Goal: Transaction & Acquisition: Purchase product/service

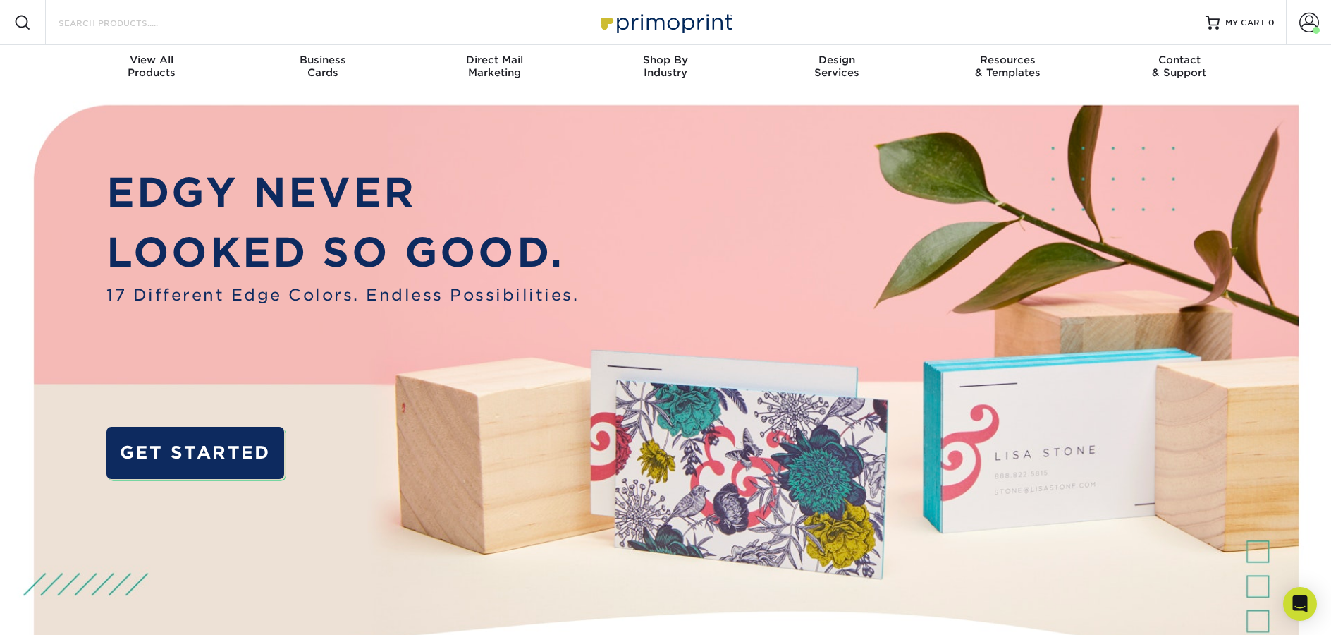
click at [153, 23] on input "Search Products" at bounding box center [126, 22] width 138 height 17
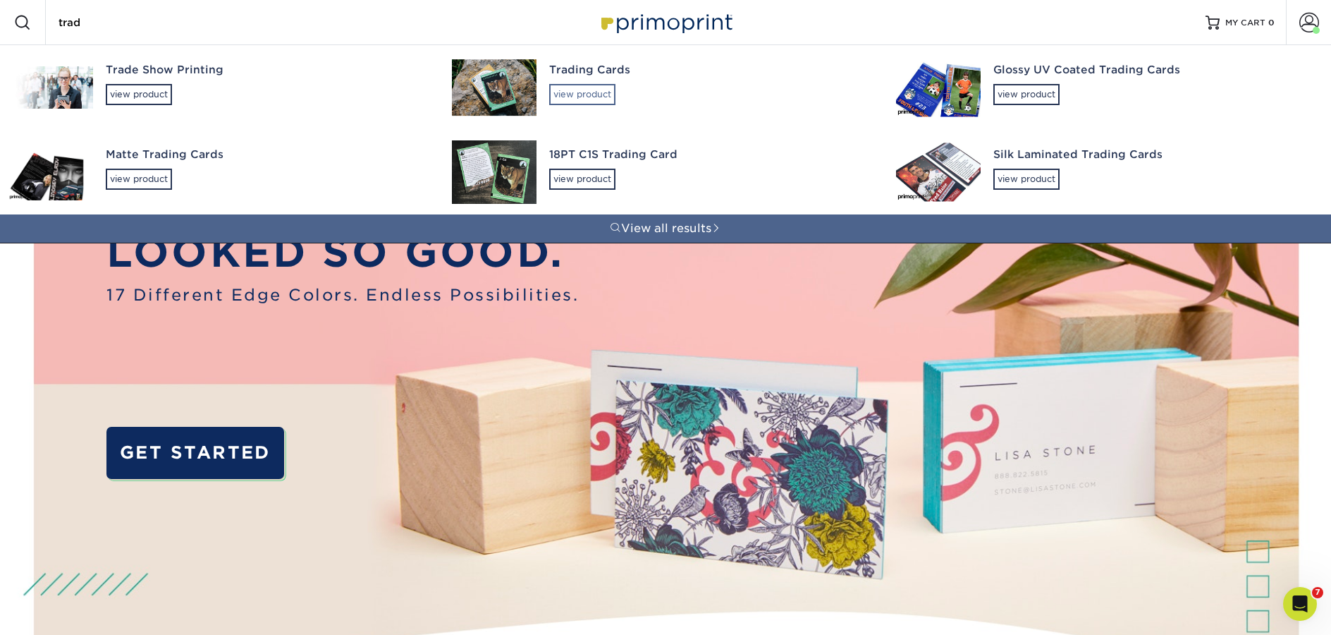
type input "trad"
click at [576, 95] on div "view product" at bounding box center [582, 94] width 66 height 21
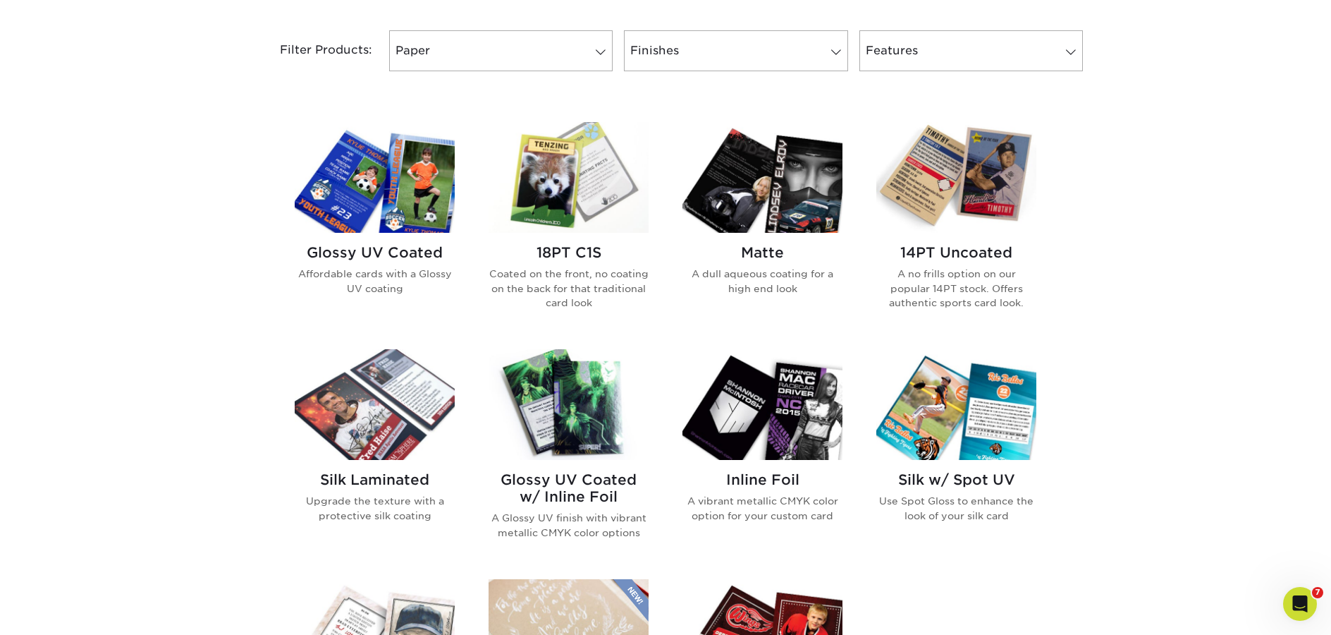
scroll to position [679, 0]
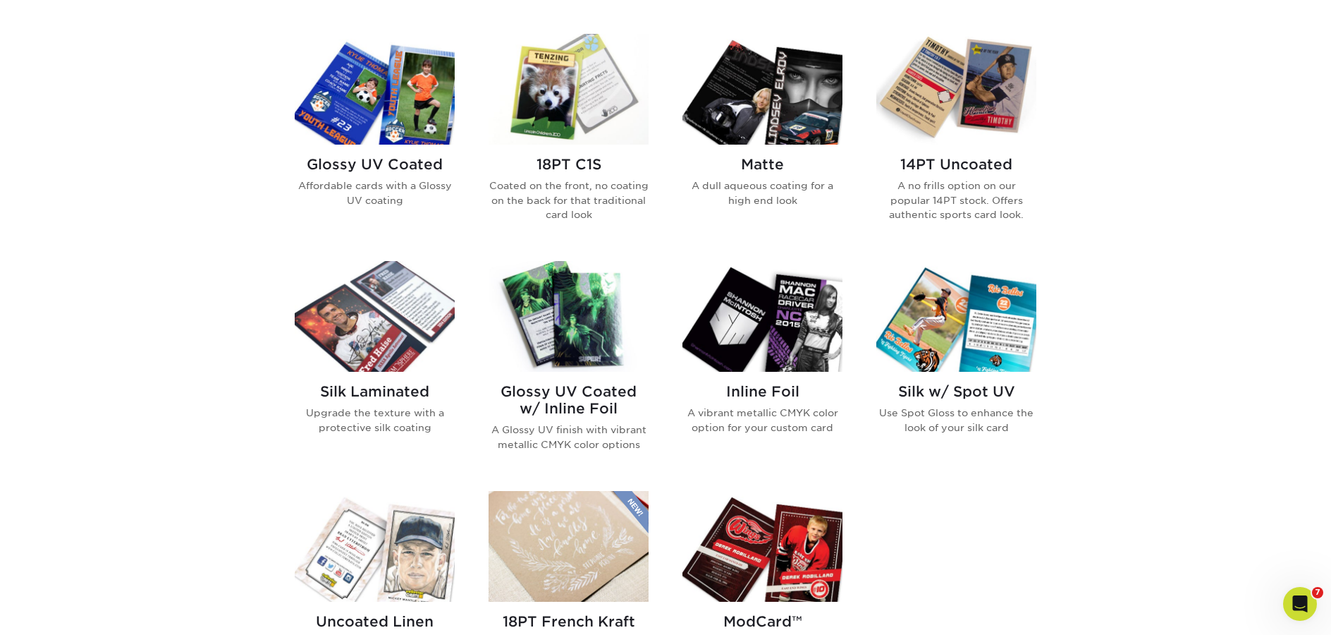
click at [560, 353] on img at bounding box center [569, 316] width 160 height 111
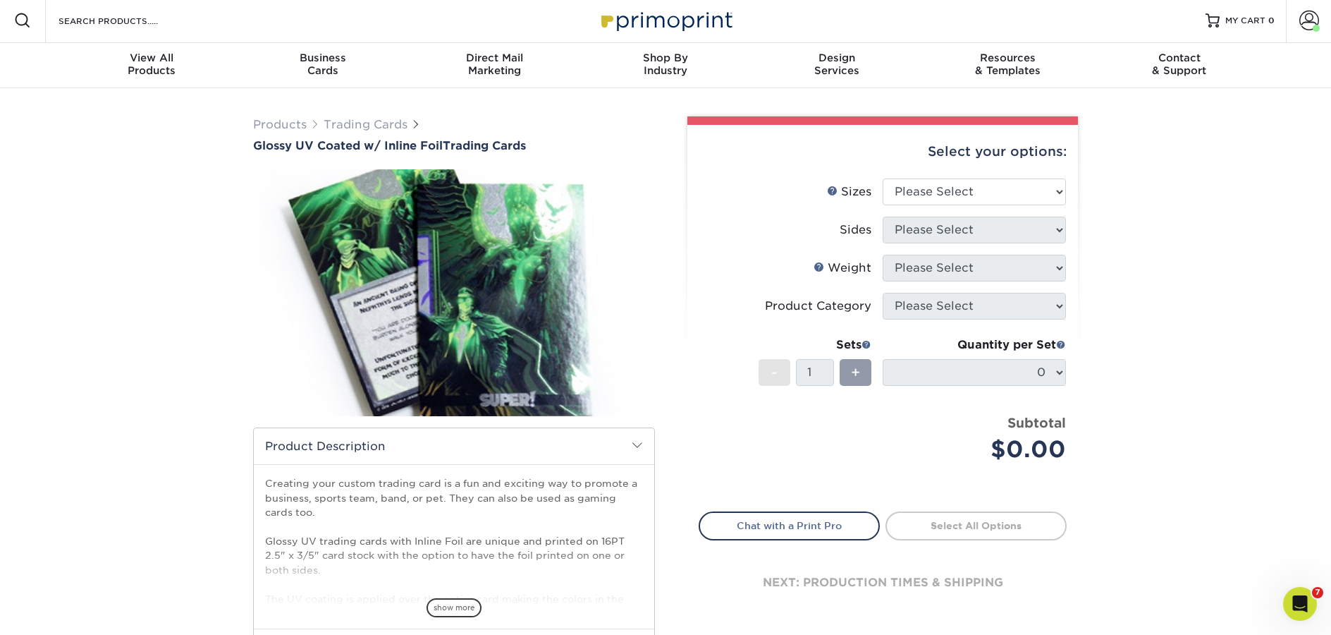
scroll to position [576, 0]
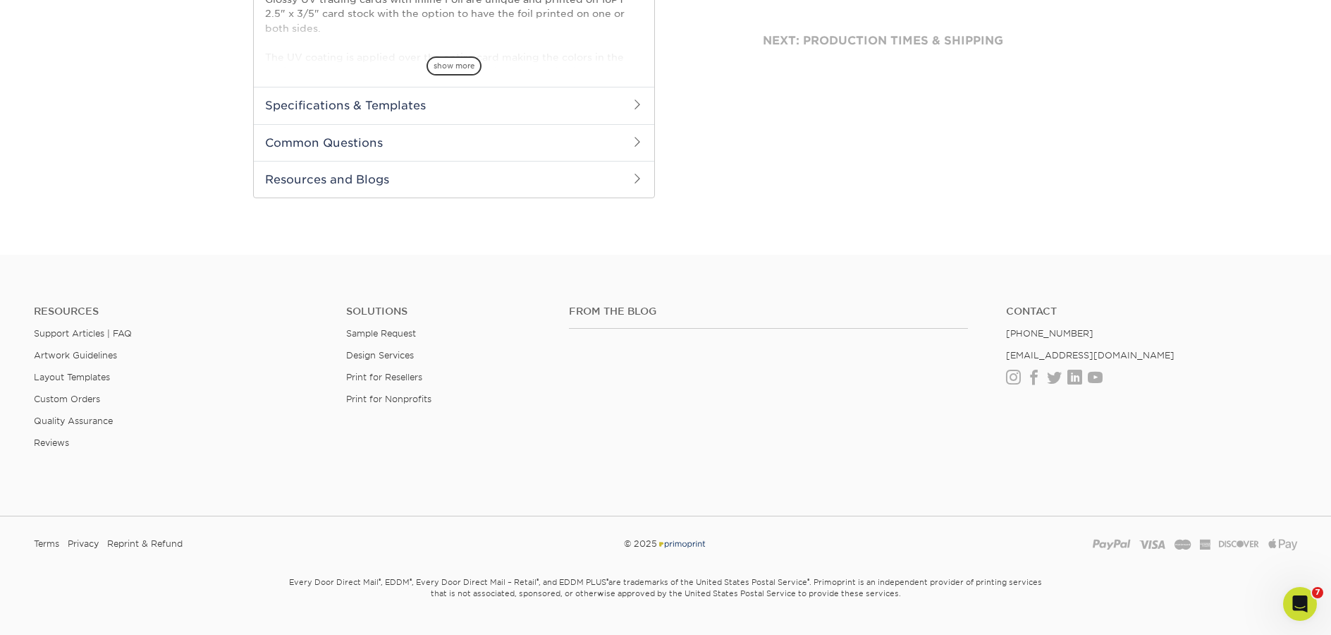
scroll to position [470, 0]
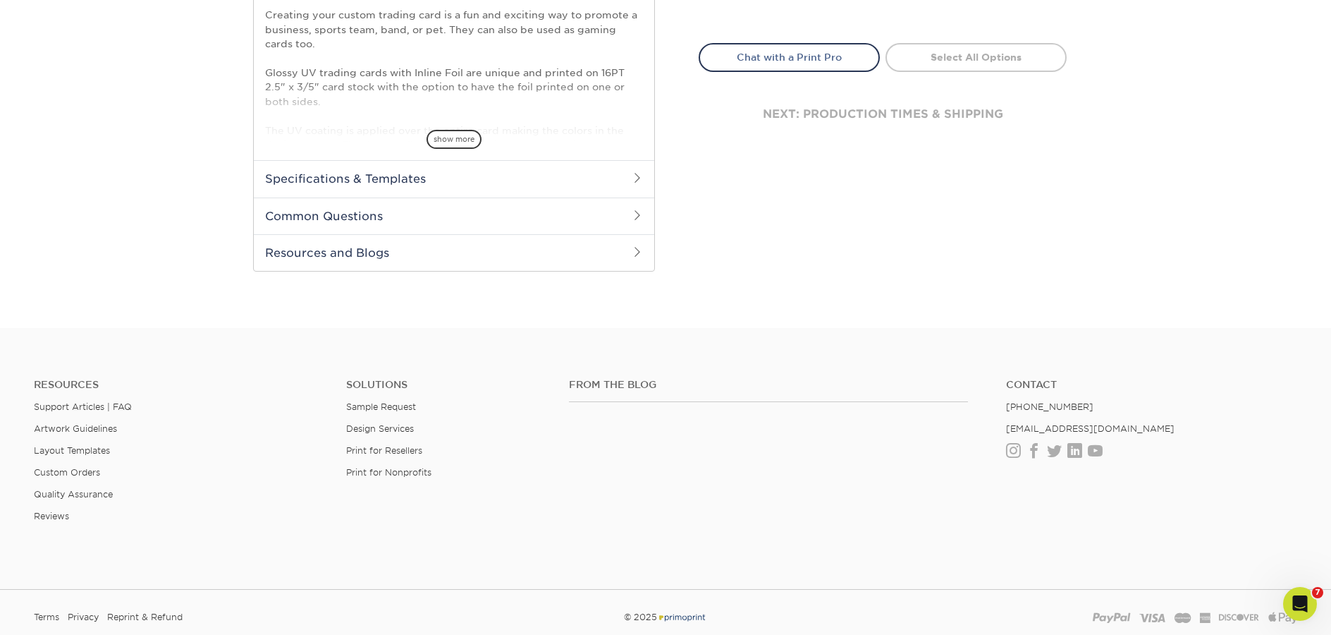
click at [375, 258] on h2 "Resources and Blogs" at bounding box center [454, 252] width 401 height 37
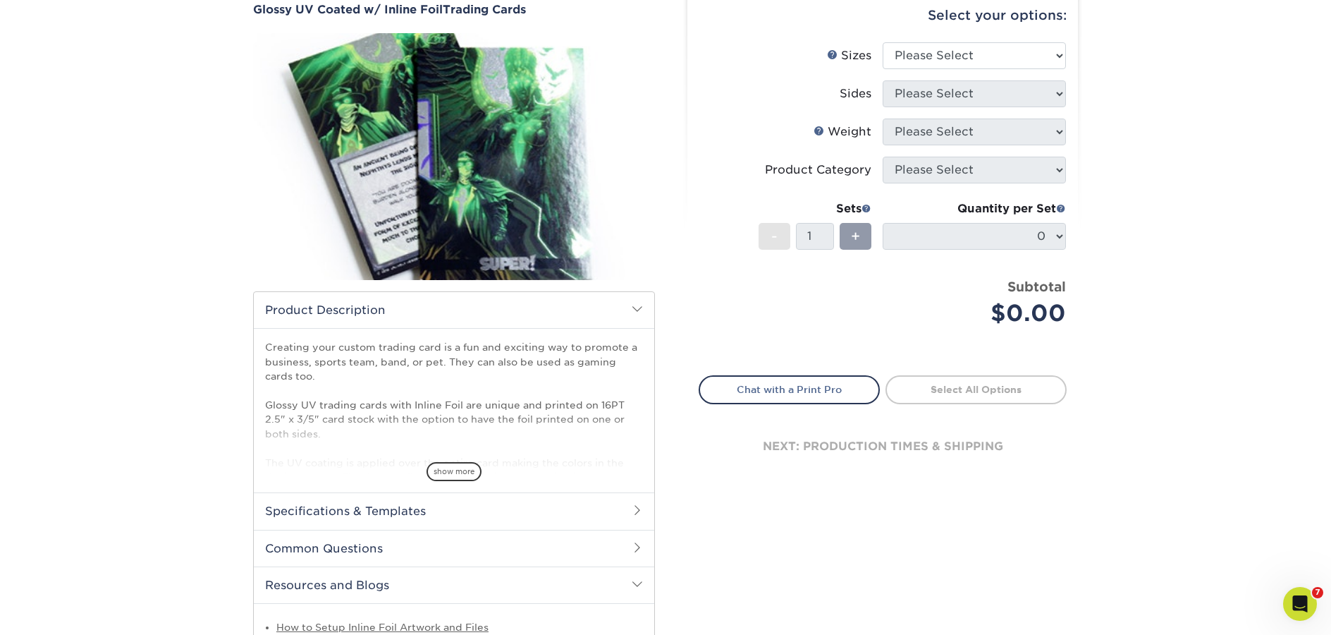
scroll to position [0, 0]
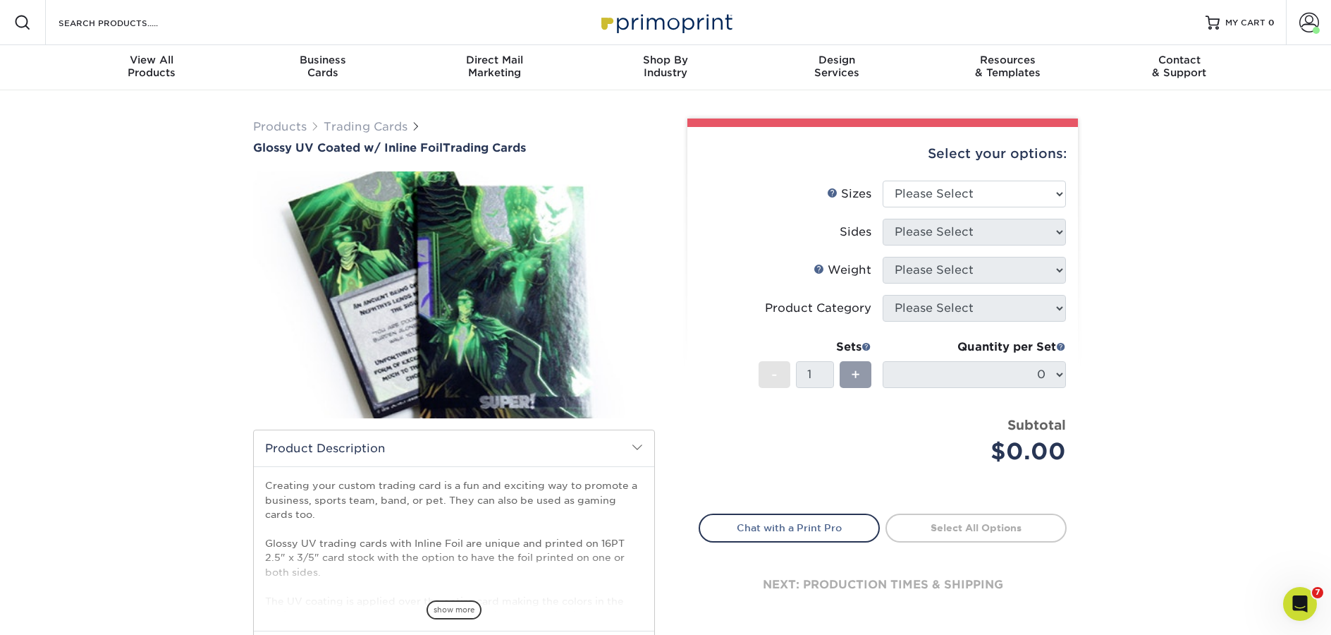
click at [367, 119] on span "Products Trading Cards" at bounding box center [337, 126] width 168 height 17
click at [367, 123] on link "Trading Cards" at bounding box center [366, 126] width 84 height 13
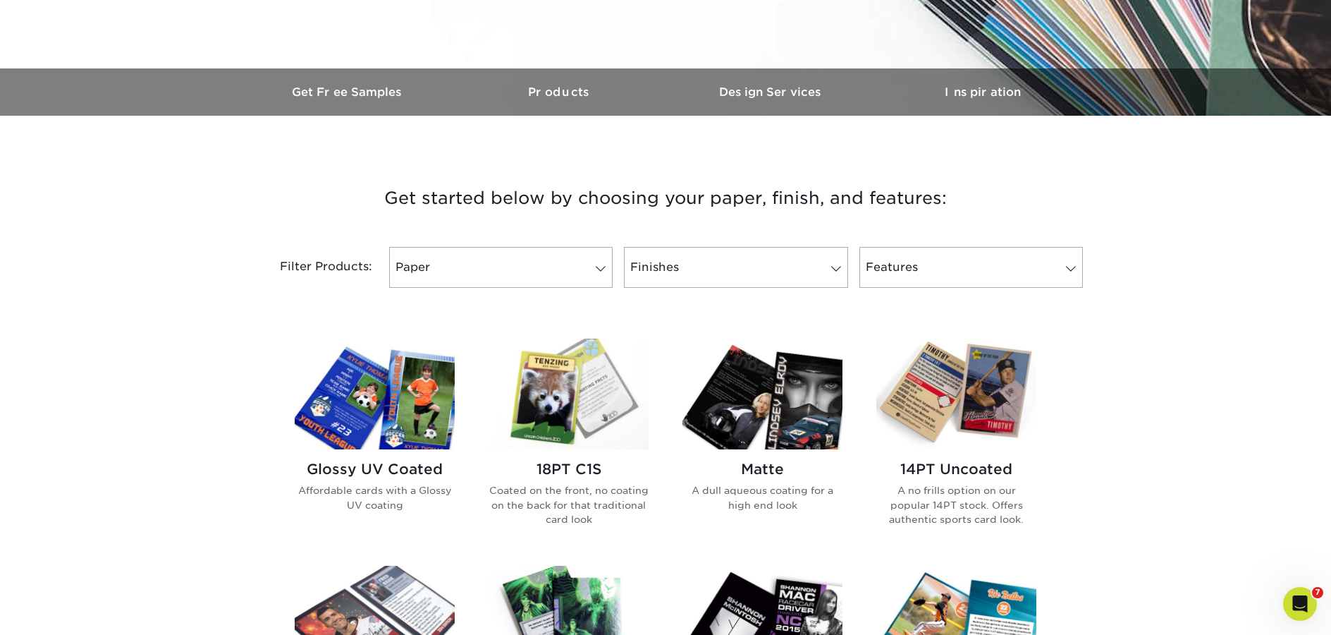
click at [386, 360] on img at bounding box center [375, 394] width 160 height 111
